Goal: Information Seeking & Learning: Learn about a topic

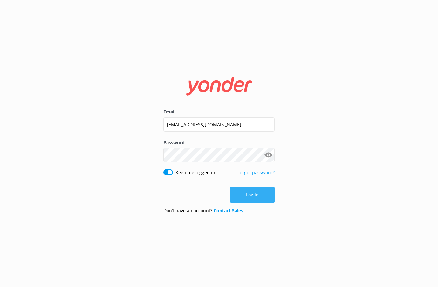
click at [260, 197] on button "Log in" at bounding box center [252, 195] width 45 height 16
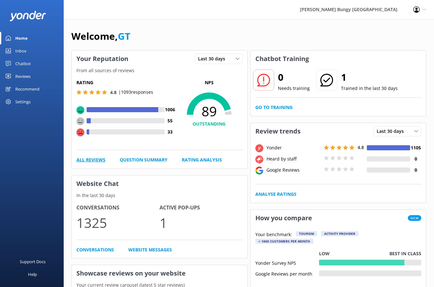
click at [84, 159] on link "All Reviews" at bounding box center [90, 160] width 29 height 7
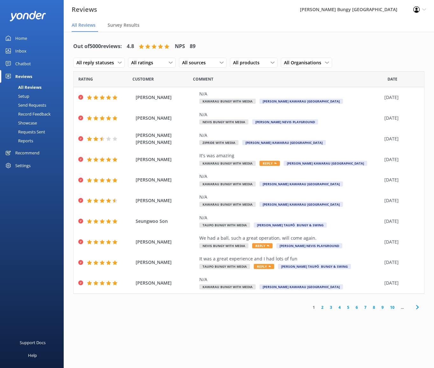
click at [322, 287] on link "2" at bounding box center [322, 307] width 9 height 6
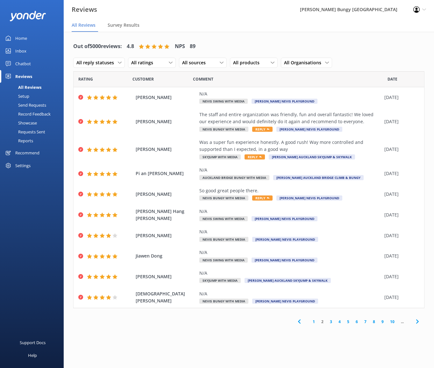
click at [329, 287] on link "3" at bounding box center [330, 321] width 9 height 6
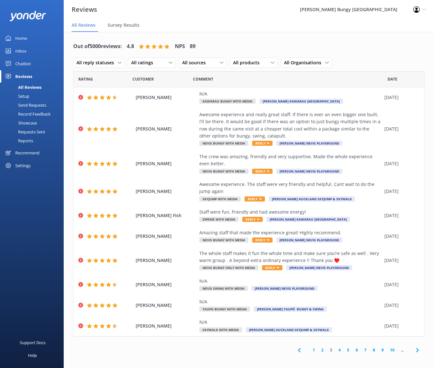
click at [340, 287] on link "4" at bounding box center [339, 350] width 9 height 6
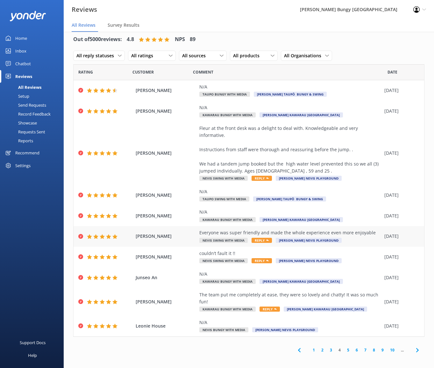
scroll to position [13, 0]
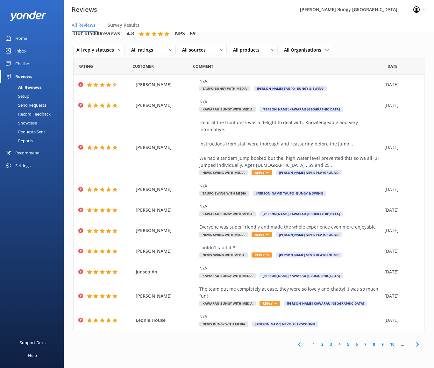
click at [348, 287] on link "5" at bounding box center [348, 344] width 9 height 6
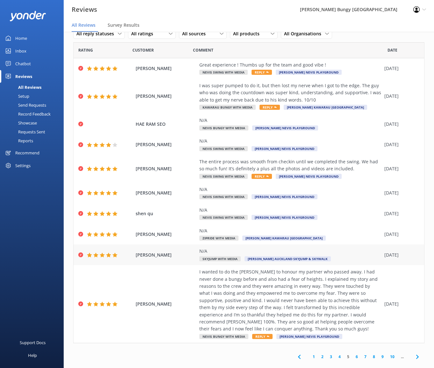
scroll to position [25, 0]
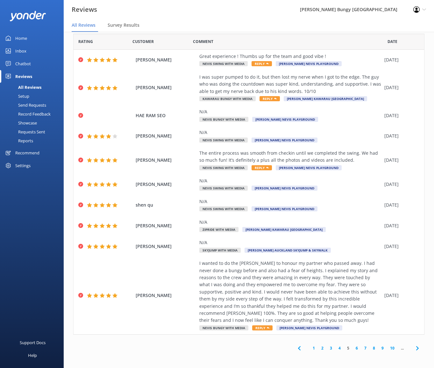
click at [123, 287] on div "1 2 3 4 5 6 7 8 9 10 ..." at bounding box center [248, 348] width 351 height 14
click at [352, 287] on link "6" at bounding box center [356, 348] width 9 height 6
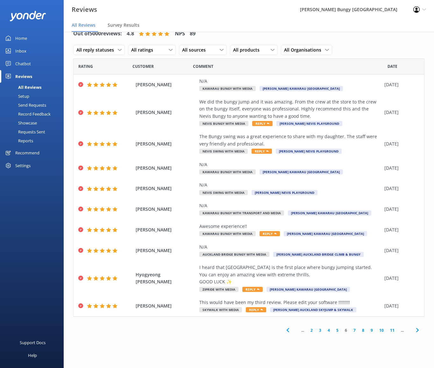
click at [353, 287] on link "7" at bounding box center [354, 330] width 9 height 6
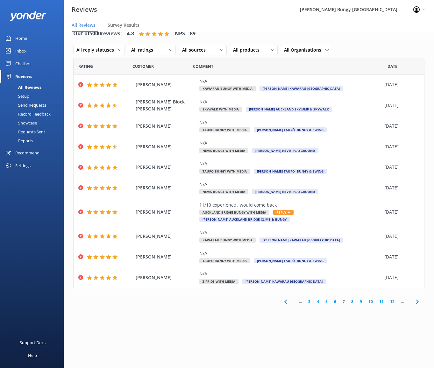
click at [352, 287] on link "8" at bounding box center [352, 301] width 9 height 6
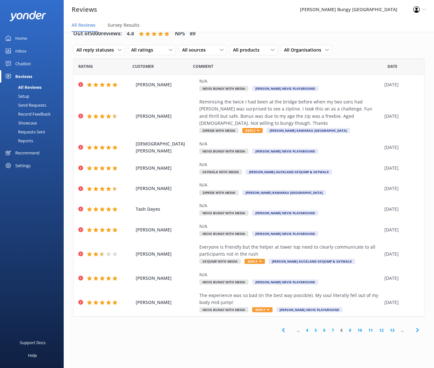
click at [350, 287] on link "9" at bounding box center [349, 330] width 9 height 6
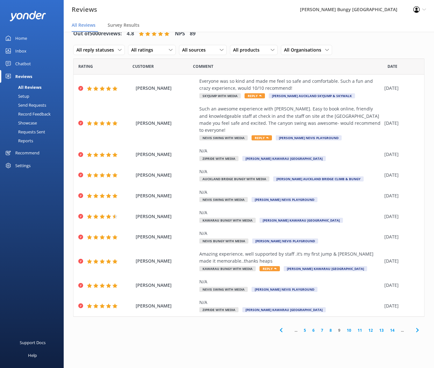
click at [351, 287] on link "10" at bounding box center [348, 330] width 11 height 6
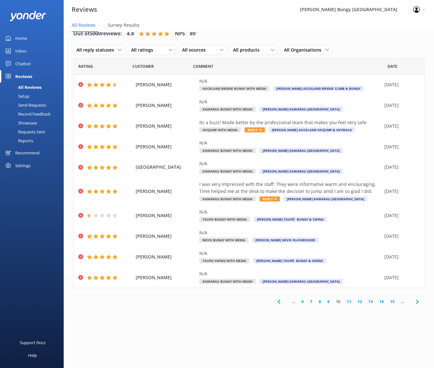
click at [346, 287] on link "11" at bounding box center [348, 301] width 11 height 6
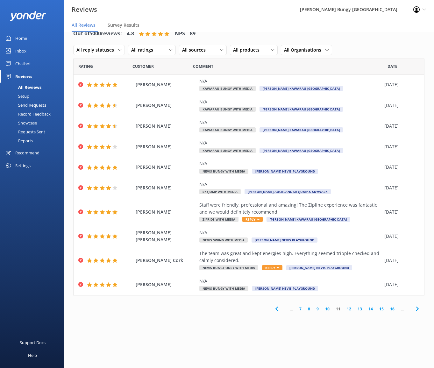
click at [349, 287] on link "12" at bounding box center [348, 309] width 11 height 6
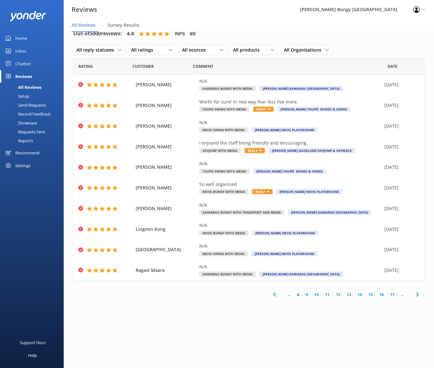
click at [351, 287] on link "13" at bounding box center [348, 294] width 11 height 6
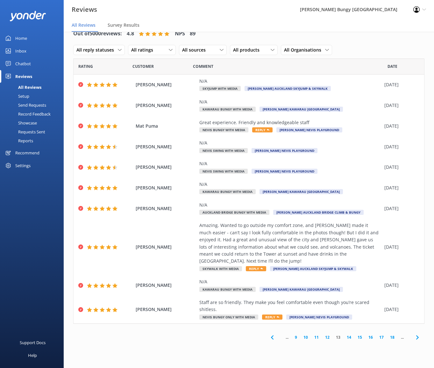
click at [347, 287] on link "14" at bounding box center [348, 337] width 11 height 6
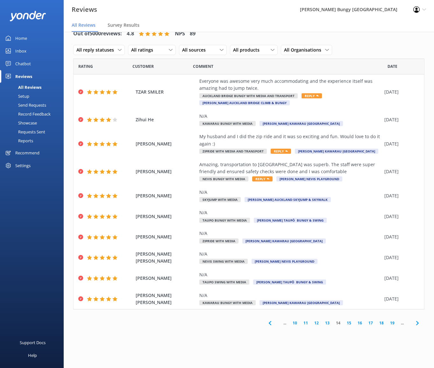
click at [348, 287] on link "15" at bounding box center [348, 323] width 11 height 6
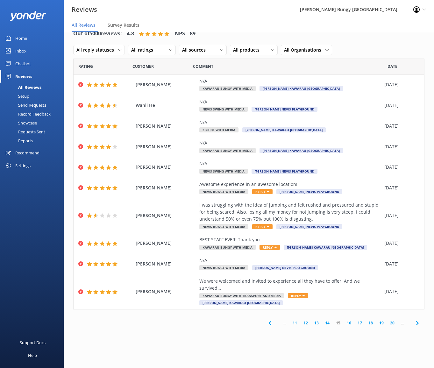
click at [347, 287] on link "16" at bounding box center [348, 323] width 11 height 6
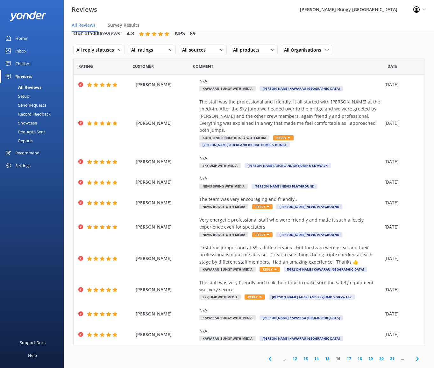
click at [350, 287] on link "17" at bounding box center [348, 358] width 11 height 6
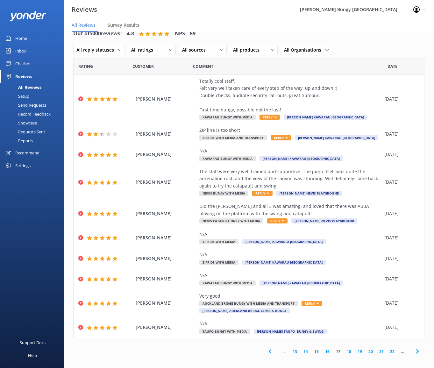
click at [345, 287] on link "18" at bounding box center [348, 351] width 11 height 6
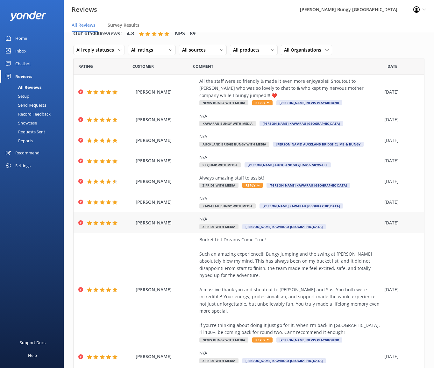
scroll to position [32, 0]
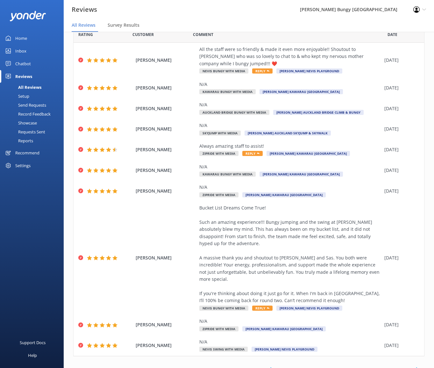
click at [56, 282] on div "Support Docs Help" at bounding box center [32, 276] width 64 height 184
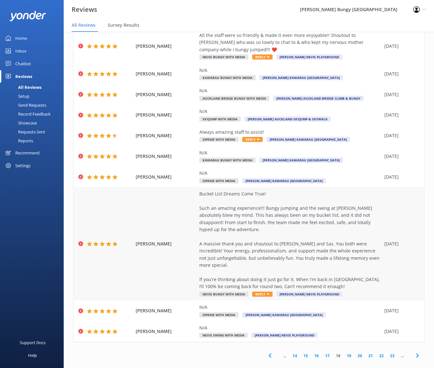
scroll to position [53, 0]
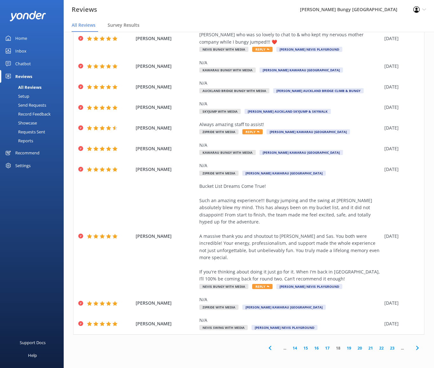
click at [347, 287] on link "19" at bounding box center [348, 348] width 11 height 6
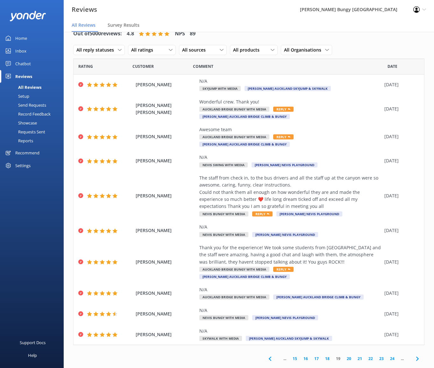
click at [350, 287] on link "20" at bounding box center [348, 358] width 11 height 6
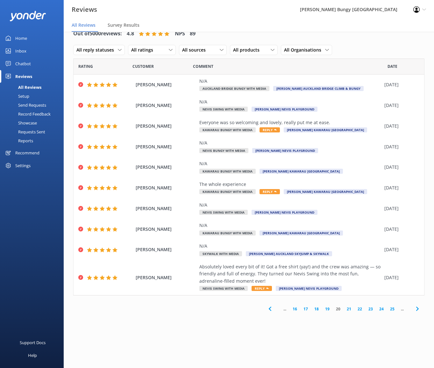
click at [350, 287] on link "21" at bounding box center [348, 309] width 11 height 6
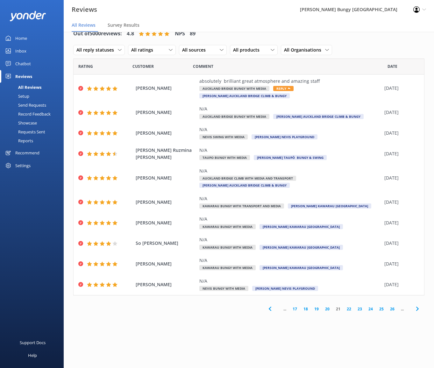
click at [348, 287] on link "22" at bounding box center [348, 309] width 11 height 6
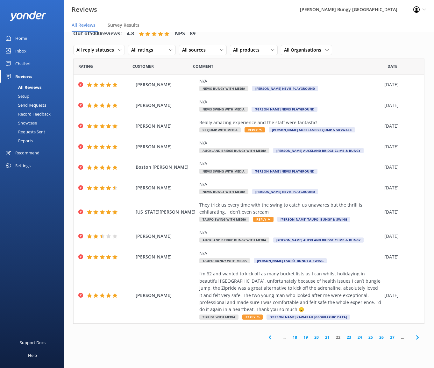
click at [346, 287] on link "23" at bounding box center [348, 337] width 11 height 6
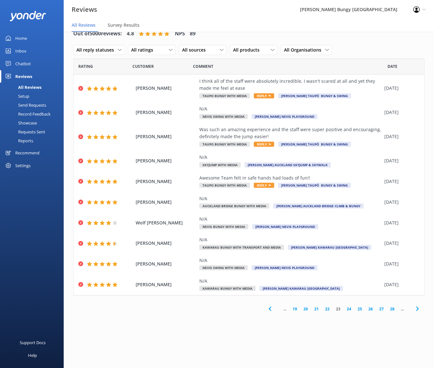
click at [350, 287] on link "24" at bounding box center [348, 309] width 11 height 6
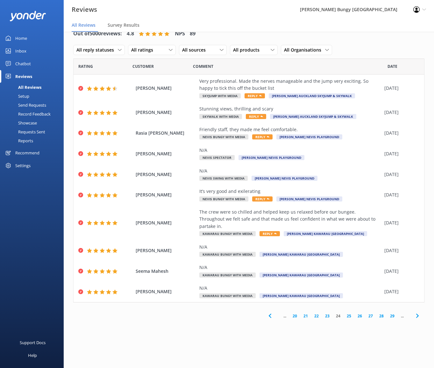
click at [352, 287] on link "25" at bounding box center [348, 316] width 11 height 6
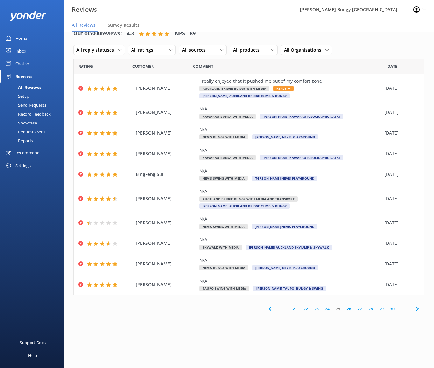
click at [349, 287] on link "26" at bounding box center [348, 309] width 11 height 6
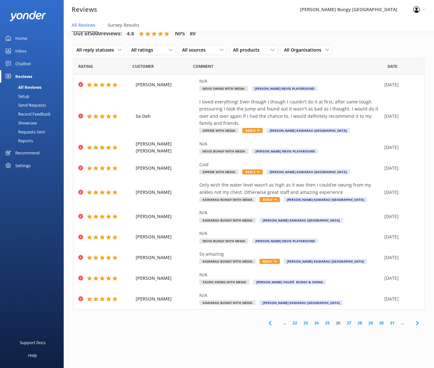
click at [351, 287] on link "27" at bounding box center [348, 323] width 11 height 6
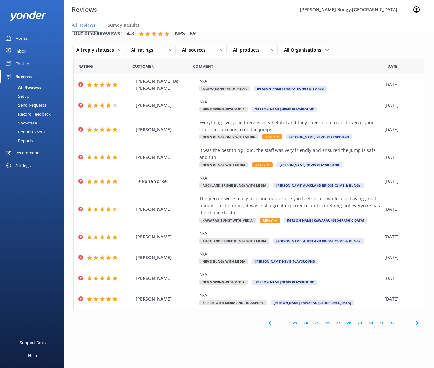
click at [351, 287] on link "28" at bounding box center [348, 323] width 11 height 6
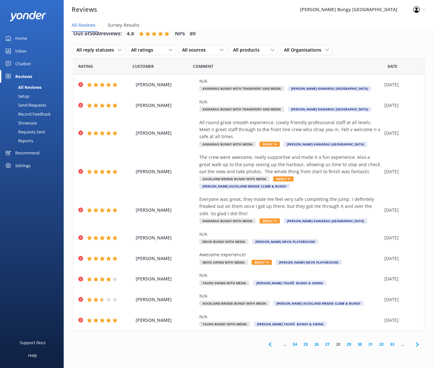
click at [349, 287] on link "29" at bounding box center [348, 344] width 11 height 6
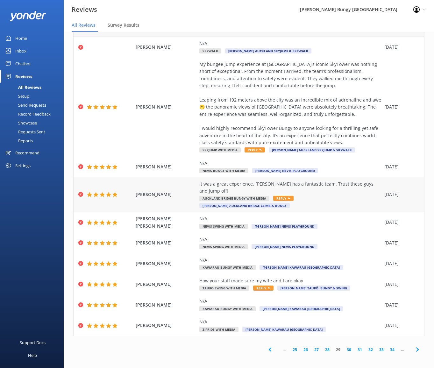
scroll to position [39, 0]
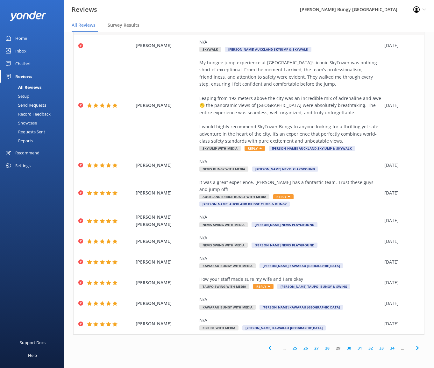
click at [343, 287] on link "30" at bounding box center [348, 348] width 11 height 6
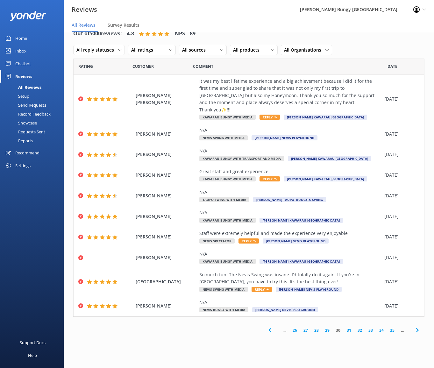
click at [349, 287] on link "31" at bounding box center [348, 330] width 11 height 6
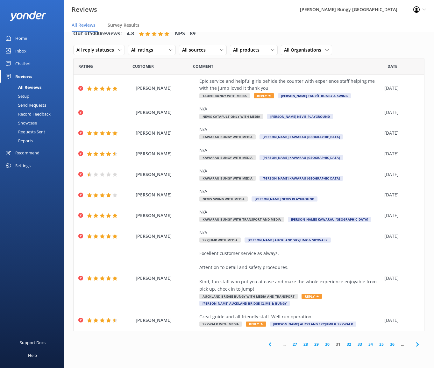
click at [348, 287] on link "32" at bounding box center [348, 344] width 11 height 6
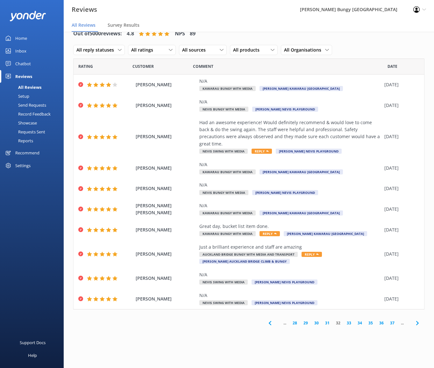
click at [347, 287] on link "33" at bounding box center [348, 323] width 11 height 6
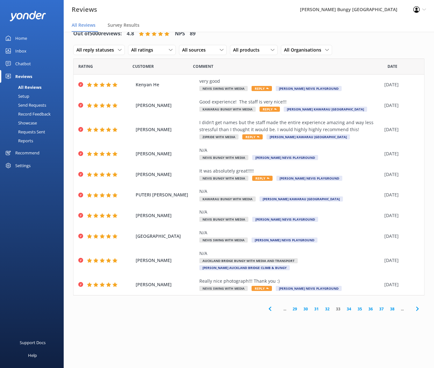
click at [351, 287] on link "34" at bounding box center [348, 309] width 11 height 6
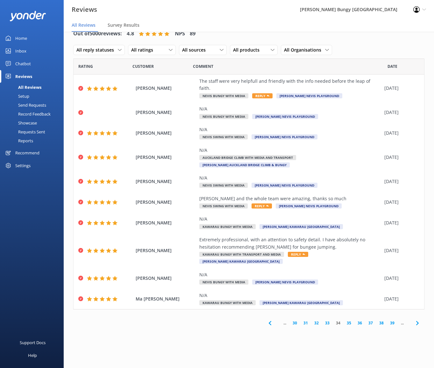
click at [351, 287] on link "35" at bounding box center [348, 323] width 11 height 6
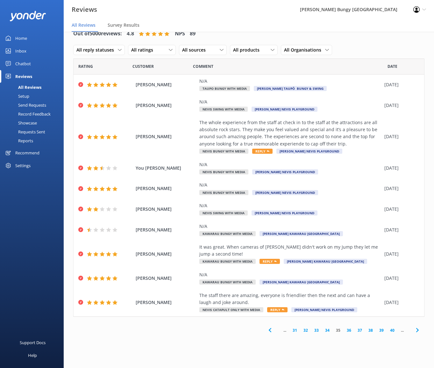
click at [350, 287] on link "36" at bounding box center [348, 330] width 11 height 6
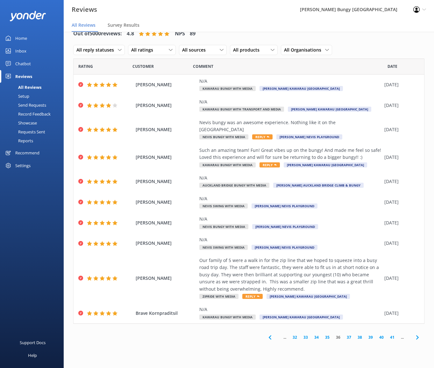
click at [350, 287] on link "37" at bounding box center [348, 337] width 11 height 6
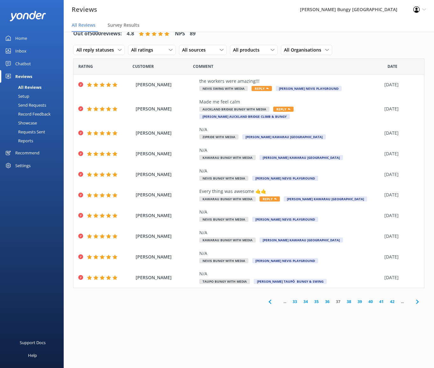
click at [350, 287] on link "38" at bounding box center [348, 301] width 11 height 6
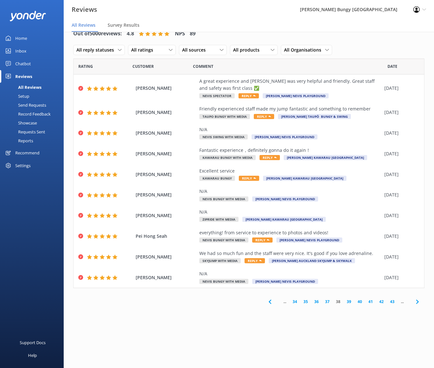
click at [350, 287] on link "39" at bounding box center [348, 301] width 11 height 6
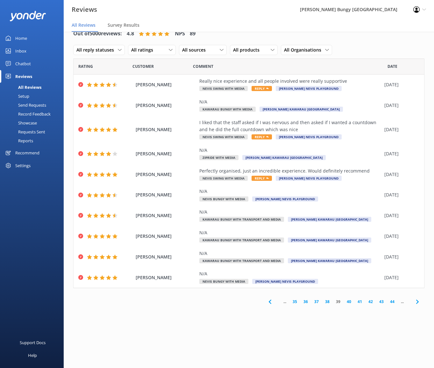
click at [350, 287] on link "40" at bounding box center [348, 301] width 11 height 6
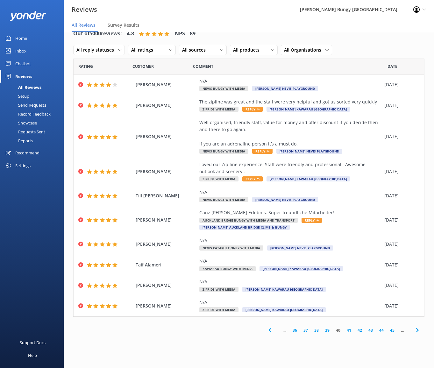
click at [350, 287] on link "41" at bounding box center [348, 330] width 11 height 6
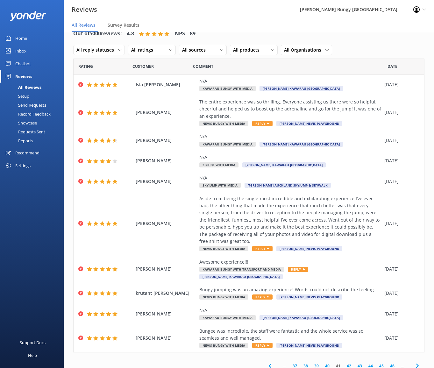
click at [218, 287] on div "... 37 38 39 40 41 42 43 44 45 46 ..." at bounding box center [248, 366] width 351 height 14
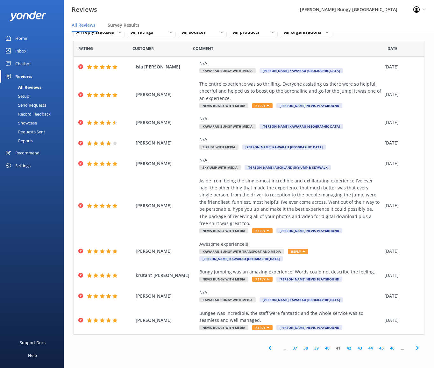
click at [343, 287] on link "42" at bounding box center [348, 348] width 11 height 6
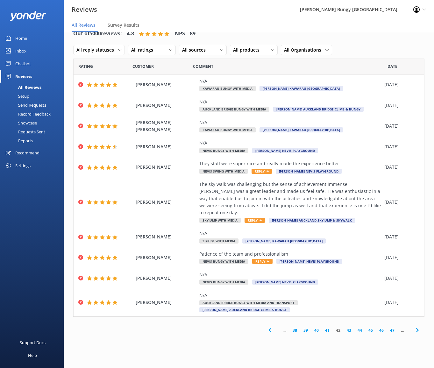
click at [348, 287] on link "43" at bounding box center [348, 330] width 11 height 6
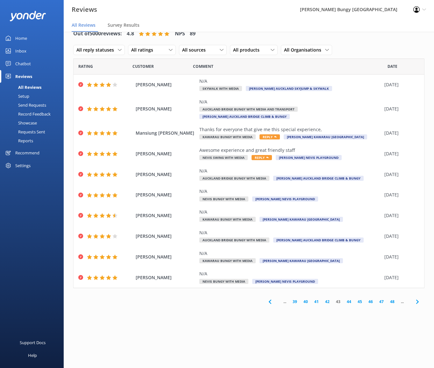
click at [349, 287] on link "44" at bounding box center [348, 301] width 11 height 6
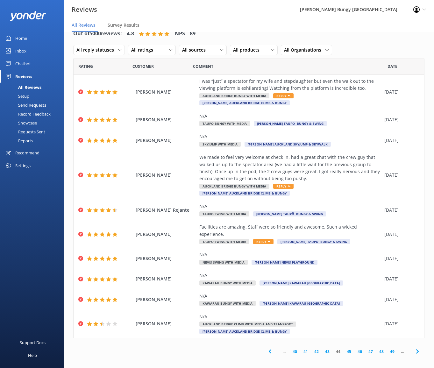
click at [352, 287] on link "45" at bounding box center [348, 351] width 11 height 6
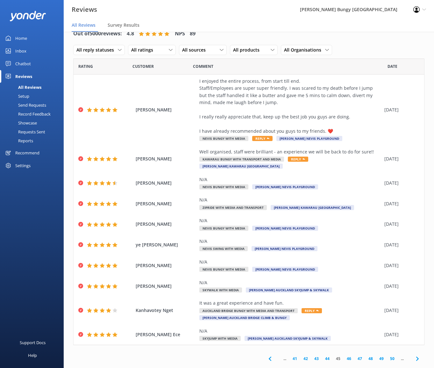
click at [345, 287] on link "46" at bounding box center [348, 358] width 11 height 6
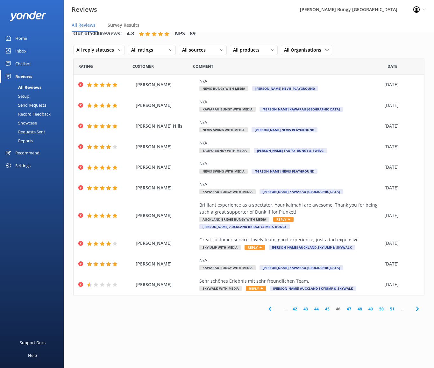
click at [351, 287] on link "47" at bounding box center [348, 309] width 11 height 6
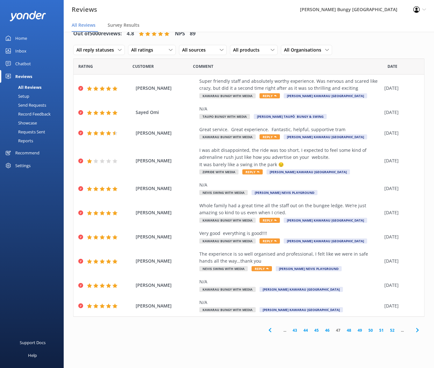
click at [350, 287] on link "48" at bounding box center [348, 330] width 11 height 6
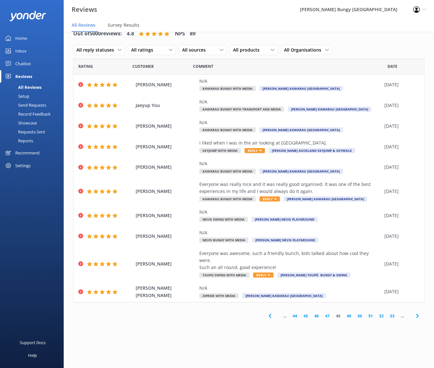
click at [349, 287] on link "49" at bounding box center [348, 316] width 11 height 6
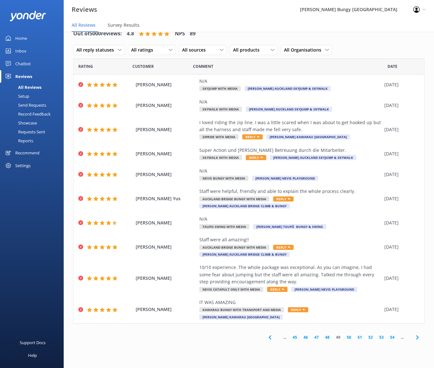
click at [350, 287] on link "50" at bounding box center [348, 337] width 11 height 6
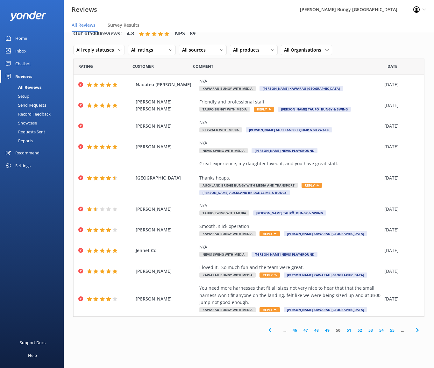
click at [350, 287] on link "51" at bounding box center [348, 330] width 11 height 6
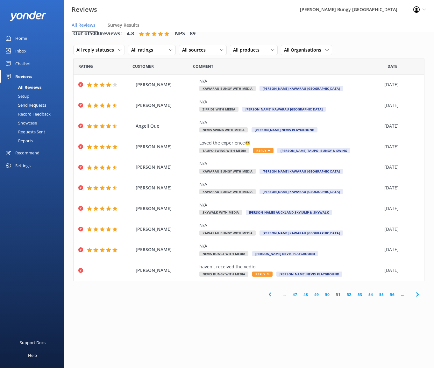
click at [349, 287] on link "52" at bounding box center [348, 294] width 11 height 6
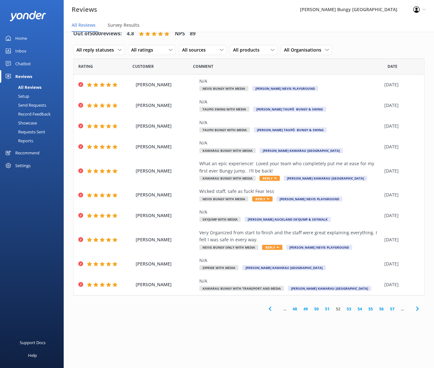
click at [349, 287] on link "53" at bounding box center [348, 309] width 11 height 6
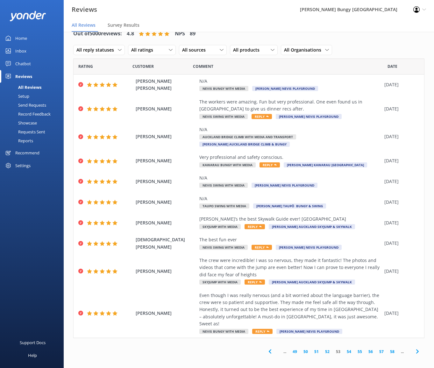
click at [350, 287] on link "54" at bounding box center [348, 351] width 11 height 6
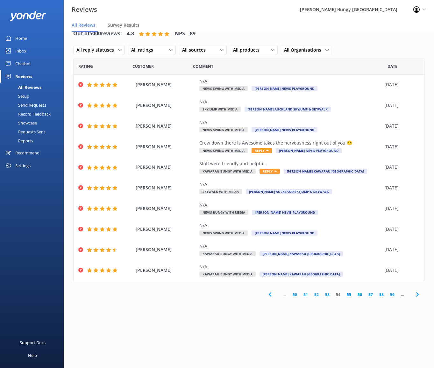
click at [350, 287] on link "55" at bounding box center [348, 294] width 11 height 6
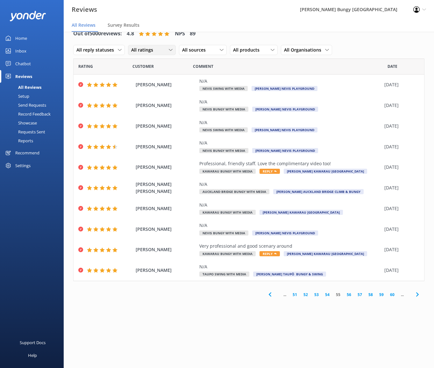
click at [170, 49] on icon at bounding box center [171, 50] width 4 height 4
click at [160, 98] on link "Detractors" at bounding box center [156, 101] width 57 height 13
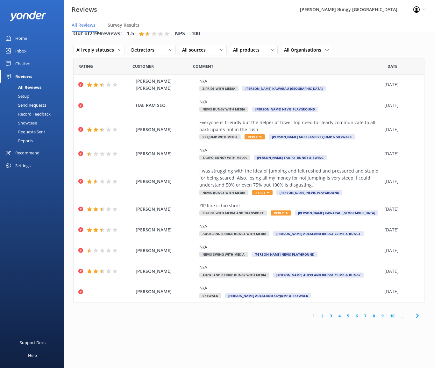
click at [321, 287] on link "2" at bounding box center [322, 316] width 9 height 6
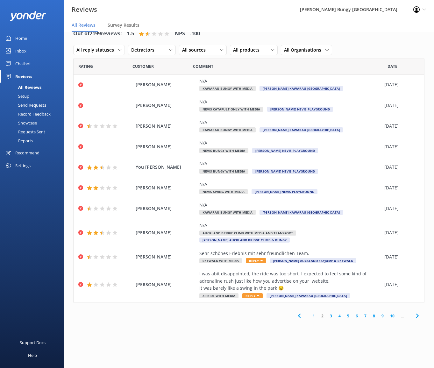
click at [329, 287] on link "3" at bounding box center [330, 316] width 9 height 6
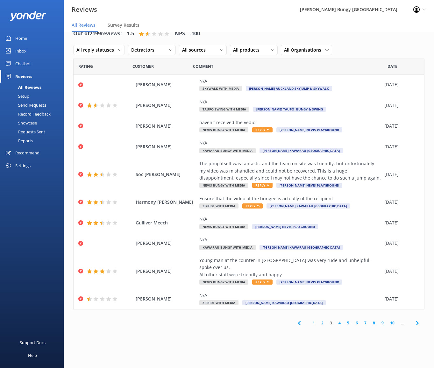
click at [339, 287] on link "4" at bounding box center [339, 323] width 9 height 6
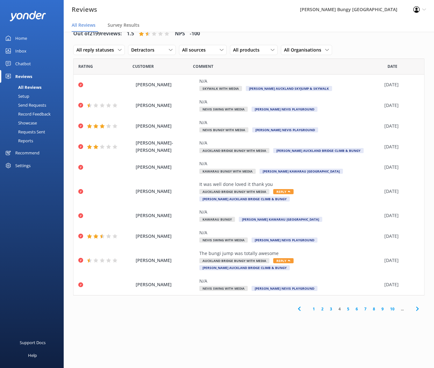
click at [347, 287] on link "5" at bounding box center [348, 309] width 9 height 6
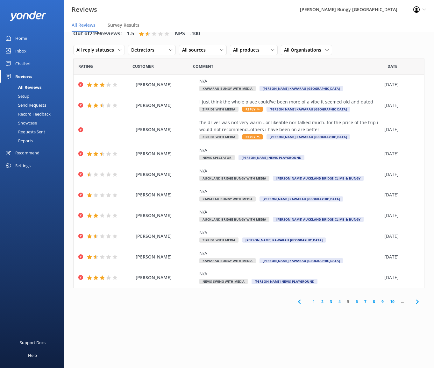
click at [356, 287] on link "6" at bounding box center [356, 301] width 9 height 6
